Goal: Transaction & Acquisition: Obtain resource

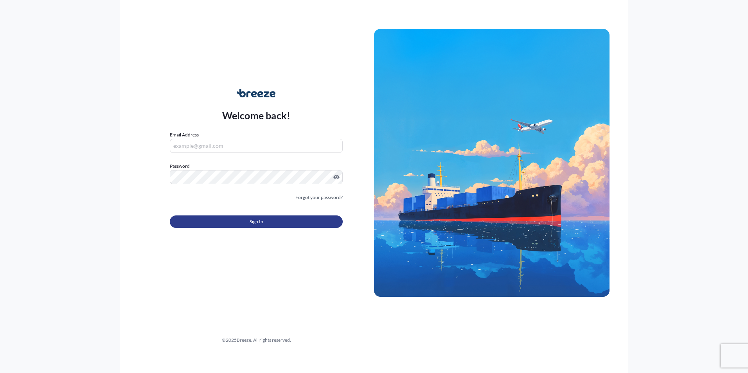
type input "[EMAIL_ADDRESS][DOMAIN_NAME]"
click at [252, 221] on span "Sign In" at bounding box center [257, 222] width 14 height 8
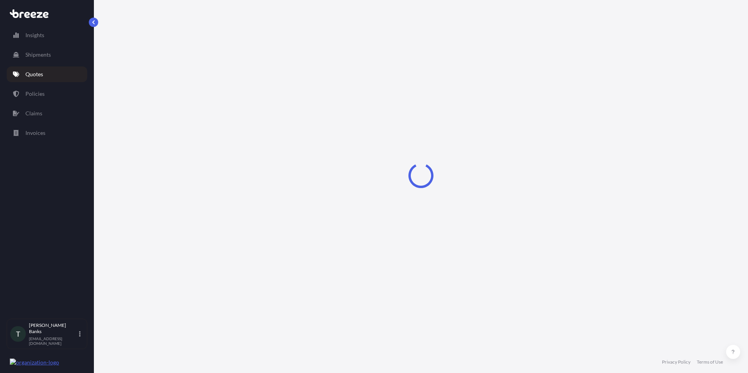
select select "Sea"
select select "1"
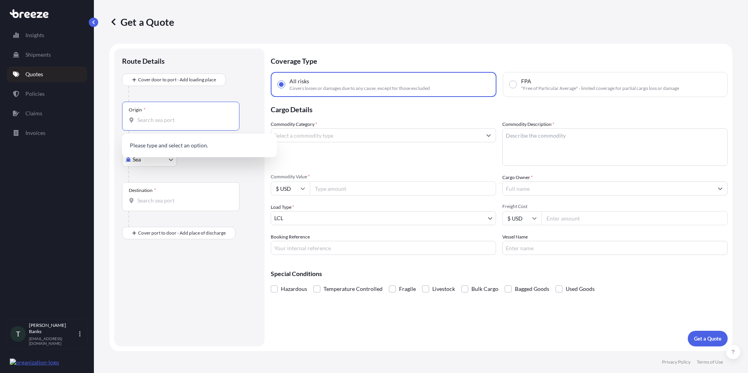
click at [145, 121] on input "Origin *" at bounding box center [183, 120] width 92 height 8
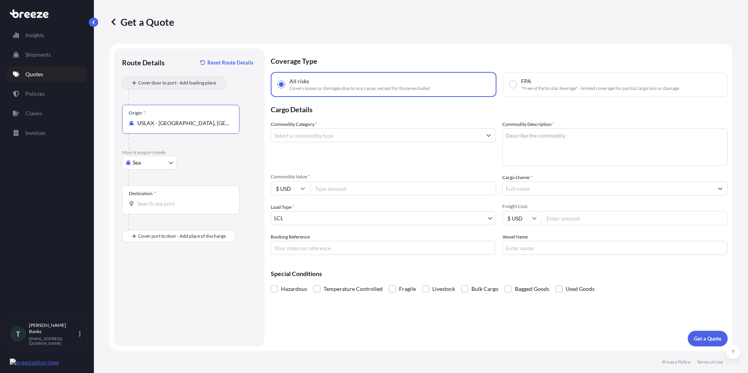
type input "USLAX - [GEOGRAPHIC_DATA], [GEOGRAPHIC_DATA]"
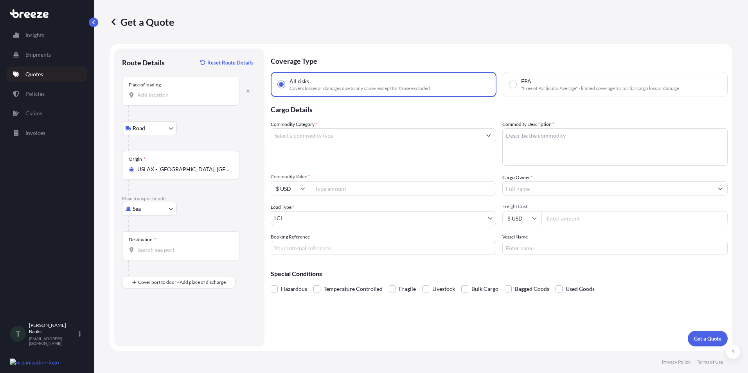
click at [151, 96] on input "Place of loading" at bounding box center [183, 95] width 92 height 8
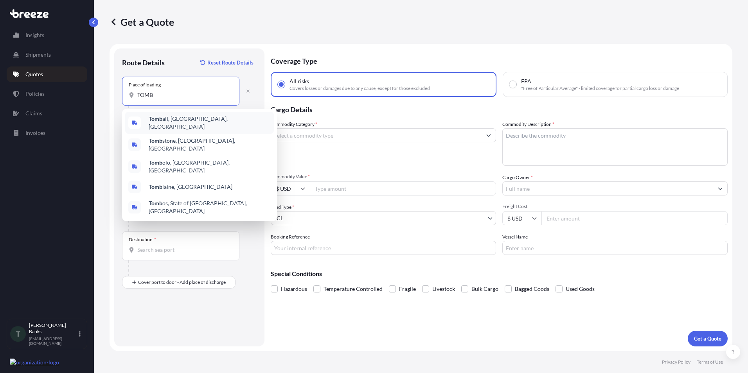
click at [176, 122] on span "Tomb all, [GEOGRAPHIC_DATA], [GEOGRAPHIC_DATA]" at bounding box center [210, 123] width 122 height 16
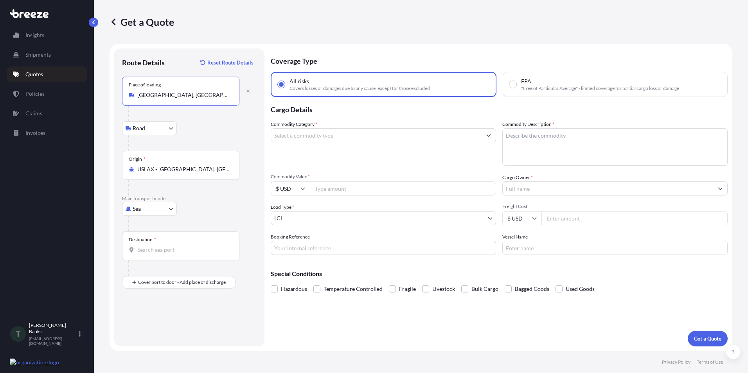
type input "[GEOGRAPHIC_DATA], [GEOGRAPHIC_DATA], [GEOGRAPHIC_DATA]"
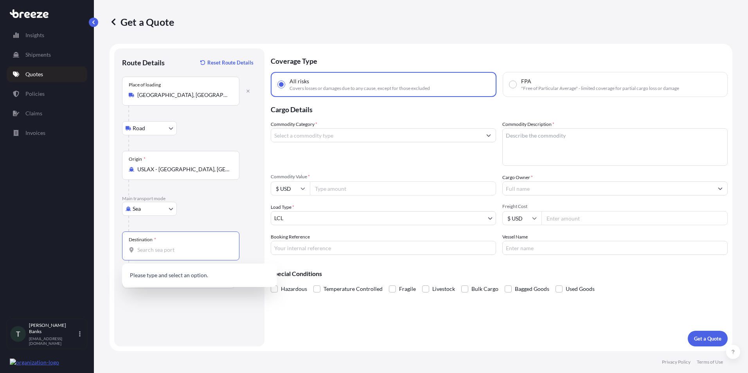
click at [157, 250] on input "Destination *" at bounding box center [183, 250] width 92 height 8
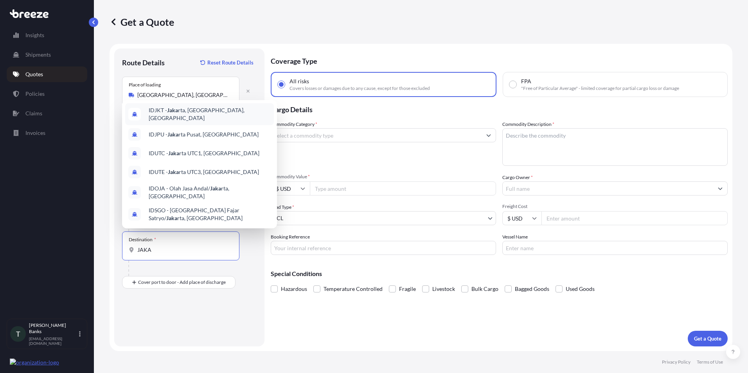
click at [195, 121] on span "IDJKT - Jaka rta, [GEOGRAPHIC_DATA], [GEOGRAPHIC_DATA]" at bounding box center [210, 114] width 122 height 16
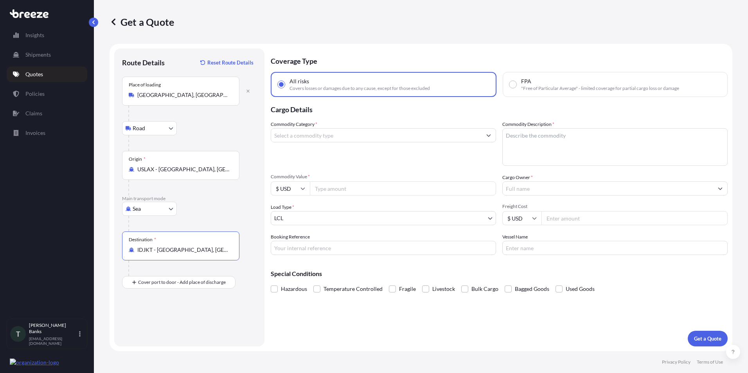
type input "IDJKT - [GEOGRAPHIC_DATA], [GEOGRAPHIC_DATA], [GEOGRAPHIC_DATA]"
click at [297, 138] on input "Commodity Category *" at bounding box center [376, 135] width 211 height 14
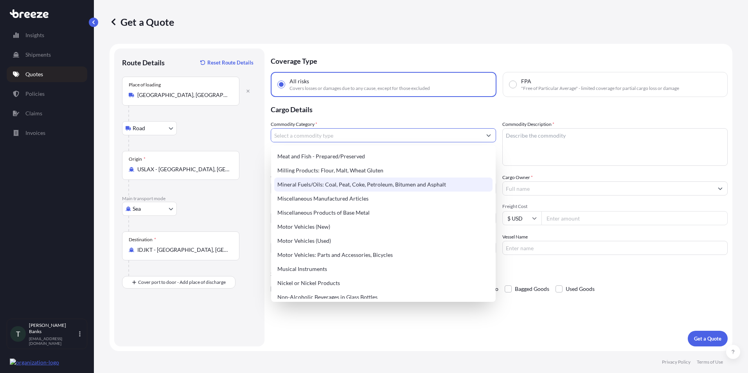
scroll to position [1096, 0]
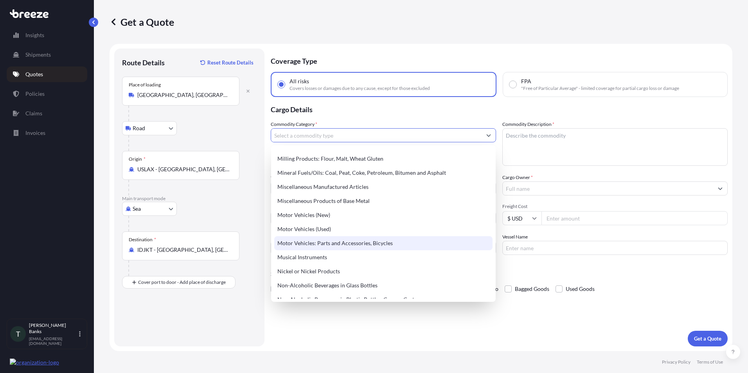
click at [353, 243] on div "Motor Vehicles: Parts and Accessories, Bicycles" at bounding box center [383, 243] width 218 height 14
type input "Motor Vehicles: Parts and Accessories, Bicycles"
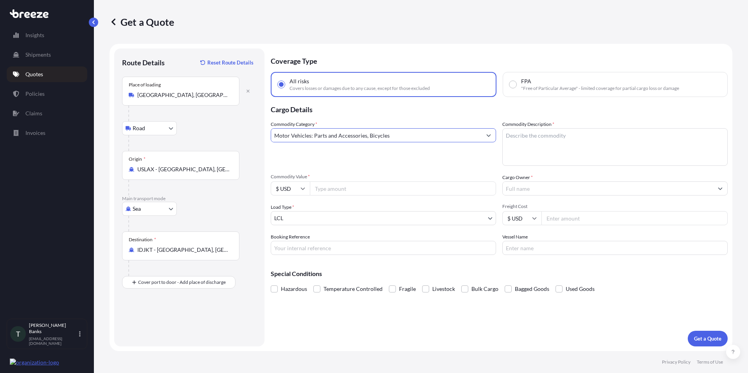
click at [523, 135] on textarea "Commodity Description *" at bounding box center [615, 147] width 225 height 38
type textarea "FUEL FILTERS"
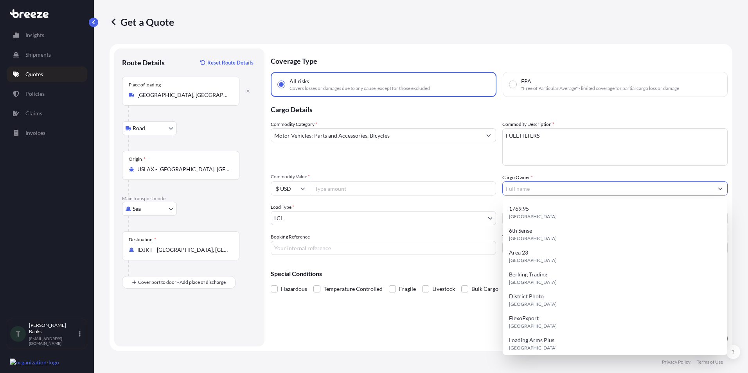
click at [546, 188] on input "Cargo Owner *" at bounding box center [608, 189] width 211 height 14
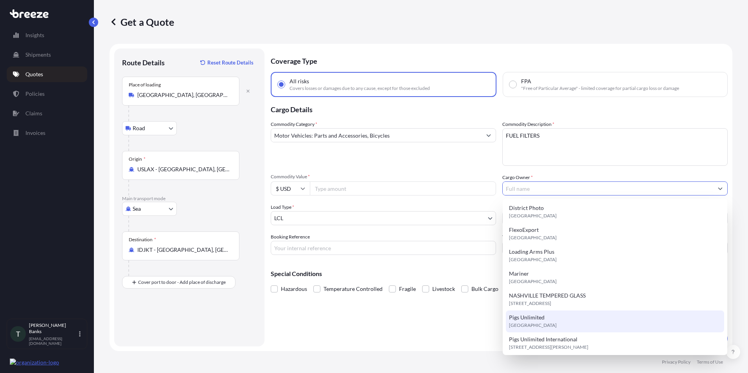
scroll to position [91, 0]
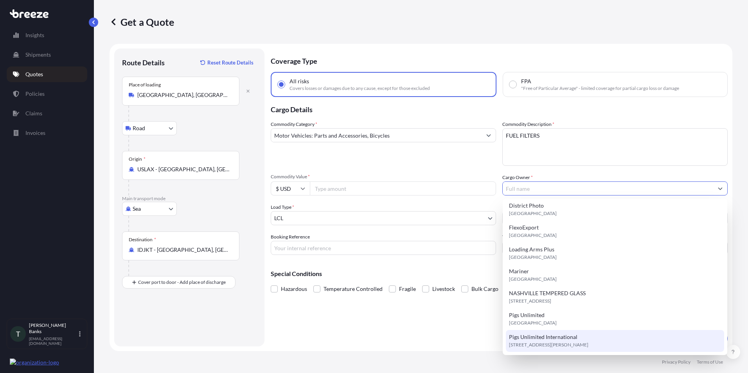
click at [559, 343] on span "[STREET_ADDRESS][PERSON_NAME]" at bounding box center [548, 345] width 79 height 8
type input "Pigs Unlimited International"
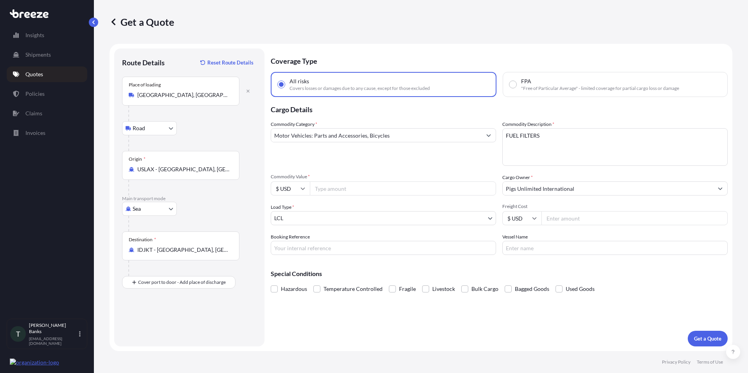
click at [320, 189] on input "Commodity Value *" at bounding box center [403, 189] width 186 height 14
click at [341, 191] on input "Commodity Value *" at bounding box center [403, 189] width 186 height 14
type input "4294.44"
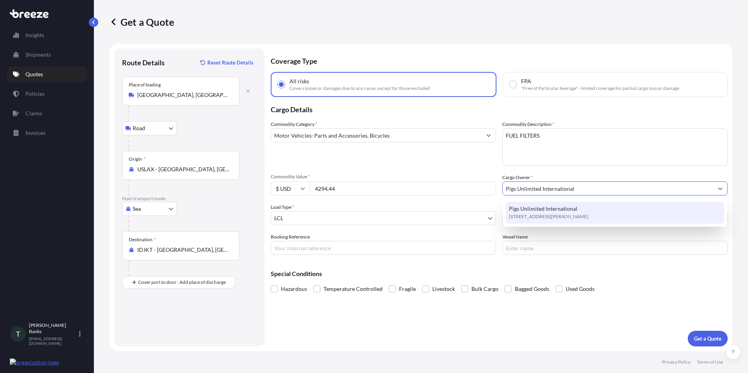
click at [544, 216] on span "[STREET_ADDRESS][PERSON_NAME]" at bounding box center [548, 217] width 79 height 8
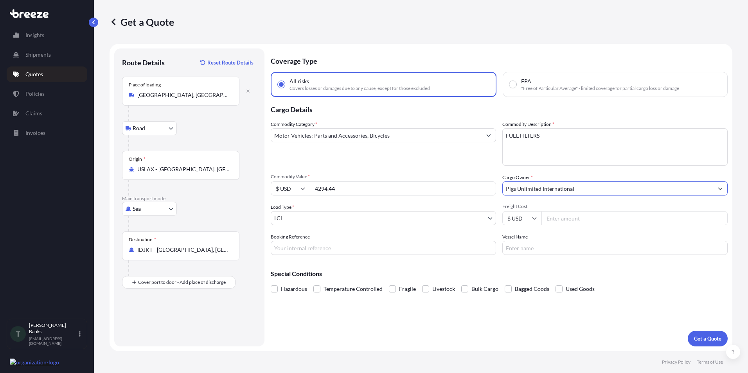
click at [575, 222] on input "Freight Cost" at bounding box center [635, 218] width 186 height 14
type input "1200"
click at [699, 341] on p "Get a Quote" at bounding box center [707, 339] width 27 height 8
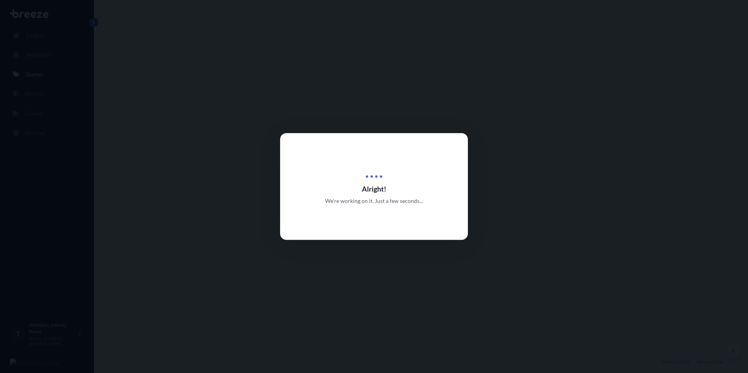
select select "Road"
select select "Sea"
select select "1"
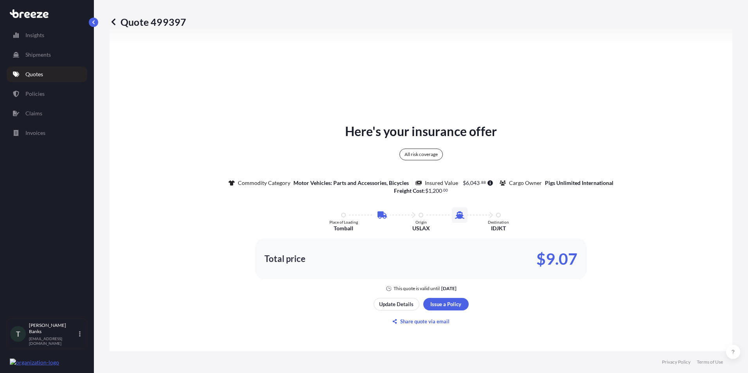
scroll to position [362, 0]
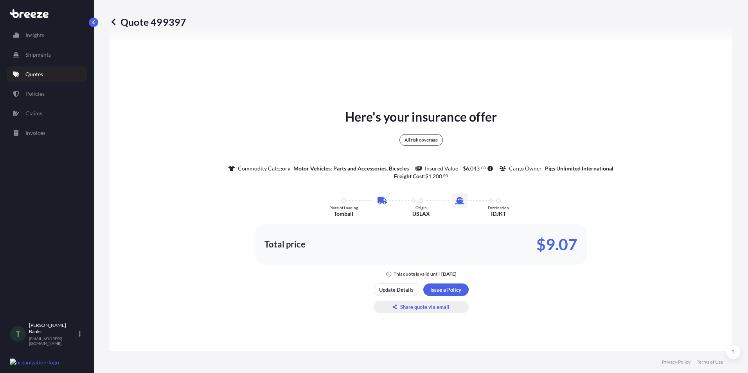
click at [410, 308] on p "Share quote via email" at bounding box center [424, 307] width 49 height 8
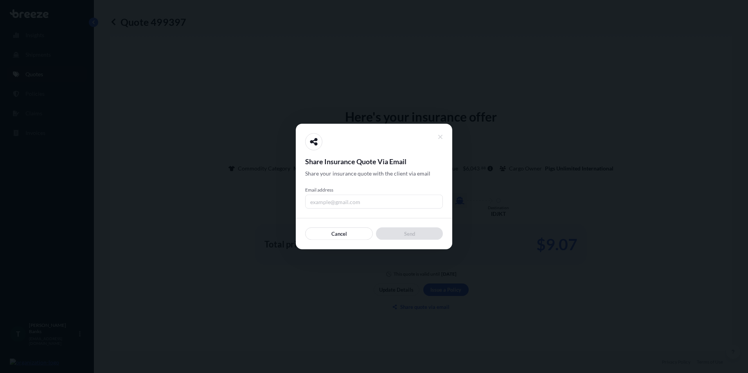
click at [351, 199] on input "Email address" at bounding box center [374, 202] width 138 height 14
type input "[EMAIL_ADDRESS][DOMAIN_NAME]"
